Goal: Task Accomplishment & Management: Complete application form

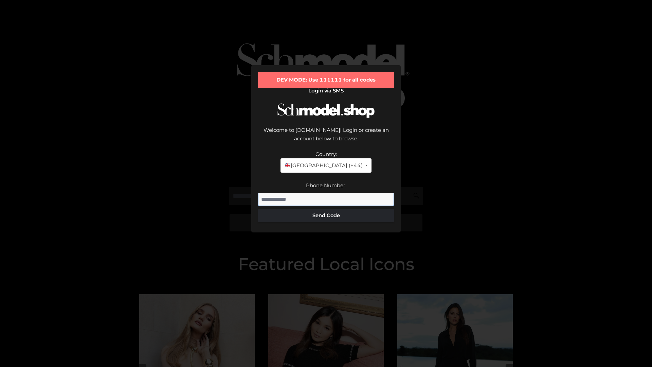
click at [326, 193] on input "Phone Number:" at bounding box center [326, 200] width 136 height 14
type input "**********"
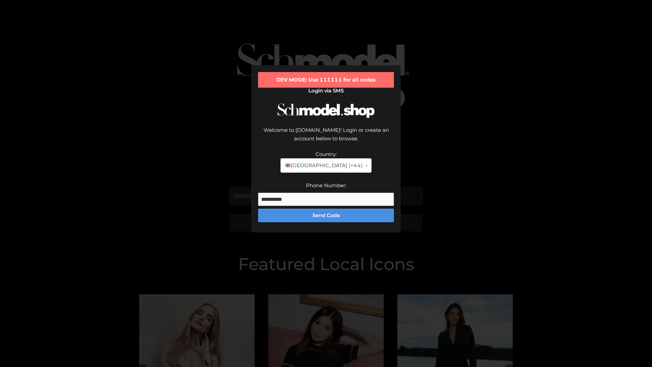
click at [326, 209] on button "Send Code" at bounding box center [326, 216] width 136 height 14
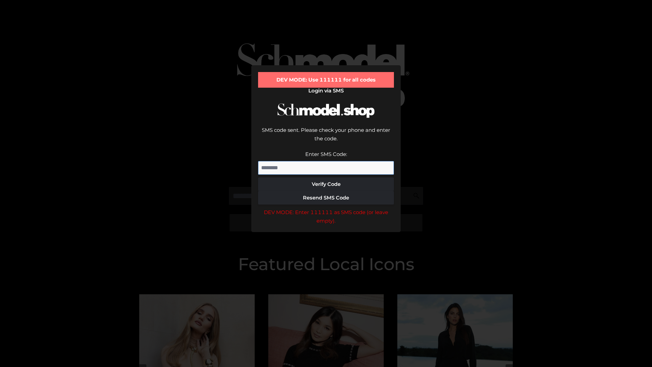
click at [326, 161] on input "Enter SMS Code:" at bounding box center [326, 168] width 136 height 14
type input "******"
click at [326, 177] on button "Verify Code" at bounding box center [326, 184] width 136 height 14
click at [326, 208] on div "DEV MODE: Enter 111111 as SMS code (or leave empty)." at bounding box center [326, 216] width 136 height 17
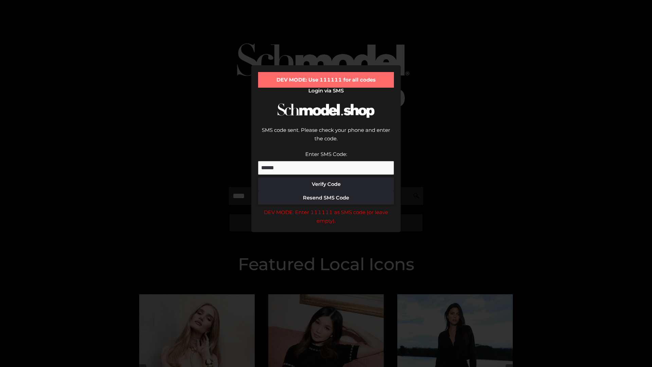
click at [326, 208] on div "DEV MODE: Enter 111111 as SMS code (or leave empty)." at bounding box center [326, 216] width 136 height 17
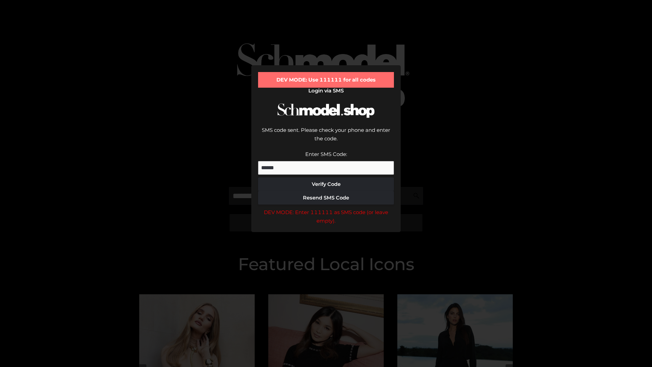
click at [326, 208] on div "DEV MODE: Enter 111111 as SMS code (or leave empty)." at bounding box center [326, 216] width 136 height 17
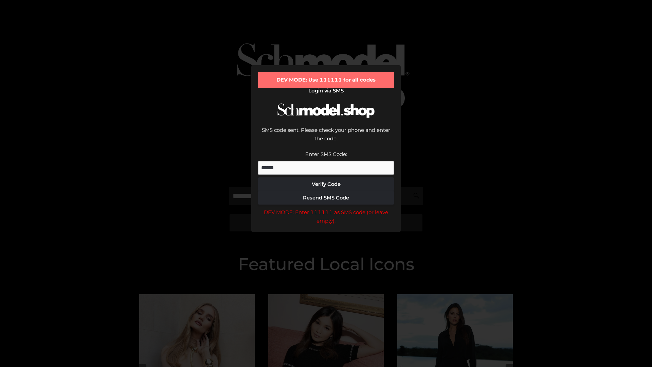
click at [326, 208] on div "DEV MODE: Enter 111111 as SMS code (or leave empty)." at bounding box center [326, 216] width 136 height 17
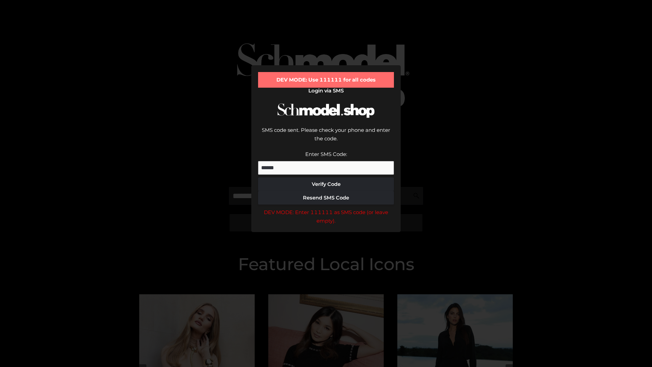
click at [326, 208] on div "DEV MODE: Enter 111111 as SMS code (or leave empty)." at bounding box center [326, 216] width 136 height 17
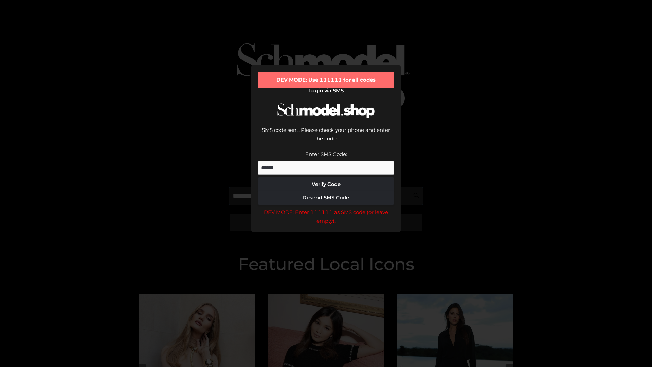
scroll to position [0, 0]
click at [326, 208] on div "DEV MODE: Enter 111111 as SMS code (or leave empty)." at bounding box center [326, 216] width 136 height 17
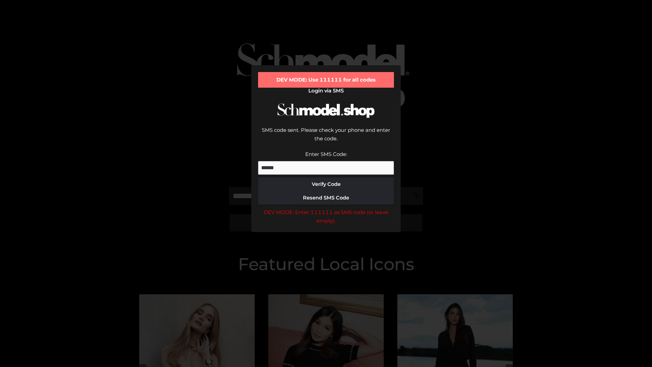
click at [326, 208] on div "DEV MODE: Enter 111111 as SMS code (or leave empty)." at bounding box center [326, 216] width 136 height 17
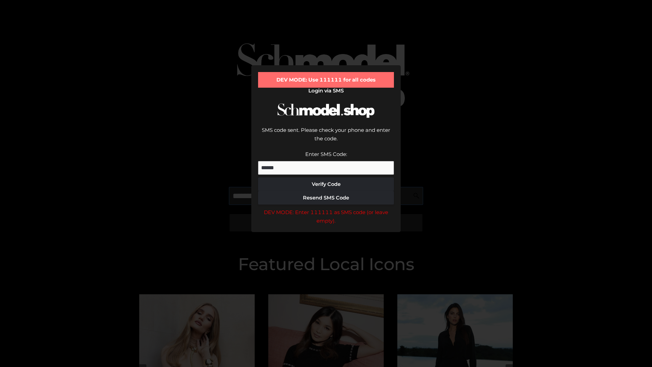
scroll to position [0, 41]
click at [326, 208] on div "DEV MODE: Enter 111111 as SMS code (or leave empty)." at bounding box center [326, 216] width 136 height 17
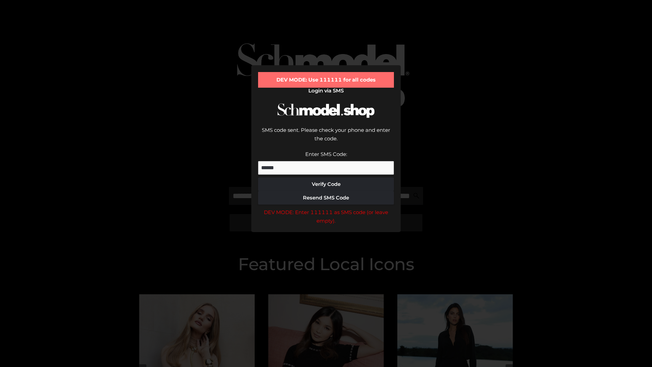
click at [326, 208] on div "DEV MODE: Enter 111111 as SMS code (or leave empty)." at bounding box center [326, 216] width 136 height 17
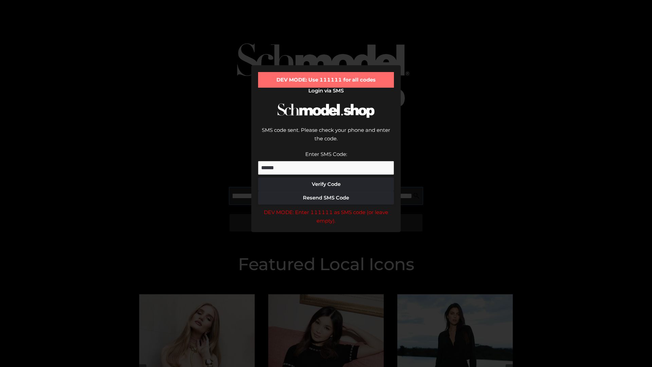
scroll to position [0, 84]
click at [326, 208] on div "DEV MODE: Enter 111111 as SMS code (or leave empty)." at bounding box center [326, 216] width 136 height 17
type input "**********"
